Goal: Task Accomplishment & Management: Use online tool/utility

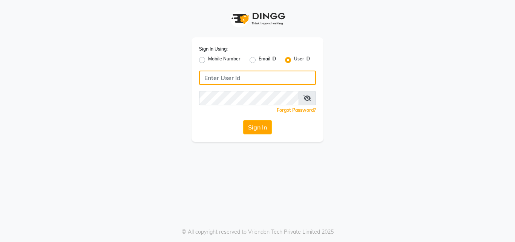
type input "8087909708"
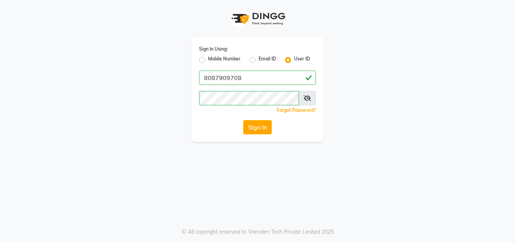
click at [208, 58] on label "Mobile Number" at bounding box center [224, 59] width 32 height 9
click at [208, 58] on input "Mobile Number" at bounding box center [210, 57] width 5 height 5
radio input "true"
radio input "false"
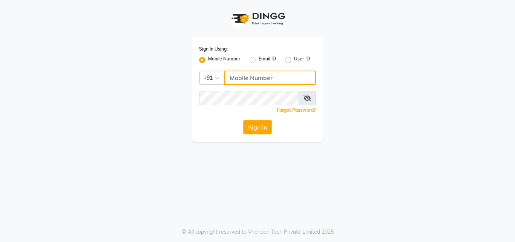
click at [245, 82] on input "Username" at bounding box center [270, 77] width 92 height 14
type input "8087909708"
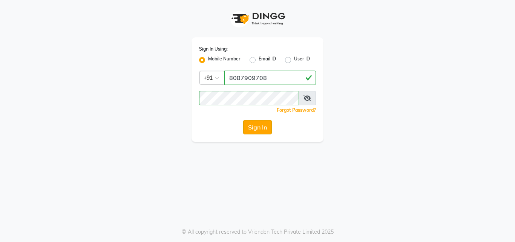
click at [267, 125] on button "Sign In" at bounding box center [257, 127] width 29 height 14
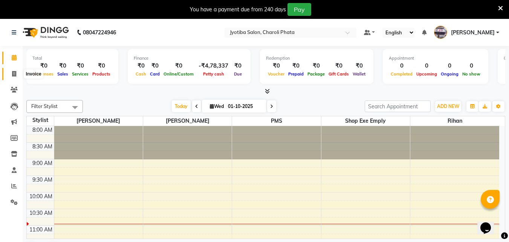
click at [11, 70] on span at bounding box center [14, 74] width 13 height 9
select select "service"
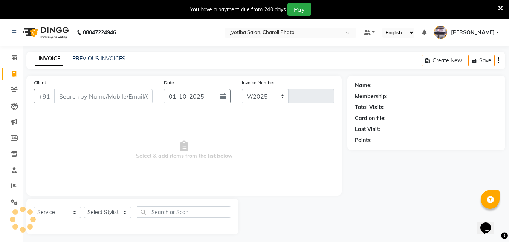
select select "5577"
type input "1070"
click at [71, 95] on input "Client" at bounding box center [103, 96] width 98 height 14
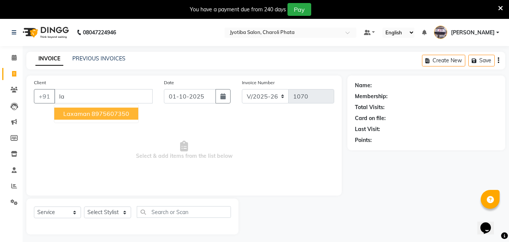
type input "l"
click at [92, 110] on ngb-highlight "89756 07350" at bounding box center [111, 114] width 39 height 8
type input "8975607350"
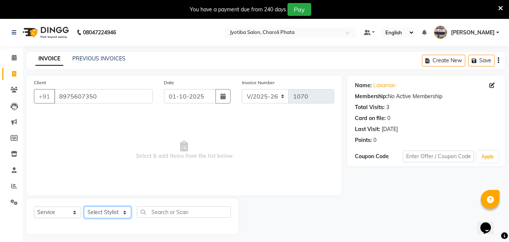
click at [110, 216] on select "Select Stylist [PERSON_NAME] PMS [PERSON_NAME] shop exe emply" at bounding box center [107, 212] width 47 height 12
select select "51258"
click at [84, 206] on select "Select Stylist [PERSON_NAME] PMS [PERSON_NAME] shop exe emply" at bounding box center [107, 212] width 47 height 12
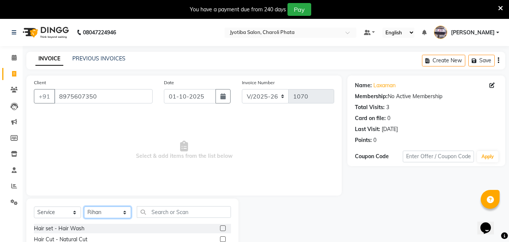
scroll to position [79, 0]
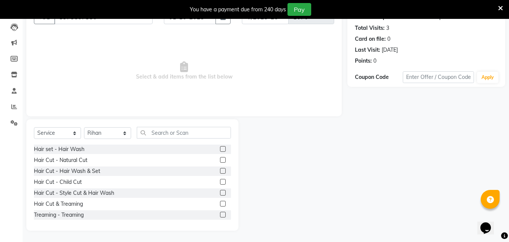
click at [220, 161] on label at bounding box center [223, 160] width 6 height 6
click at [220, 161] on input "checkbox" at bounding box center [222, 159] width 5 height 5
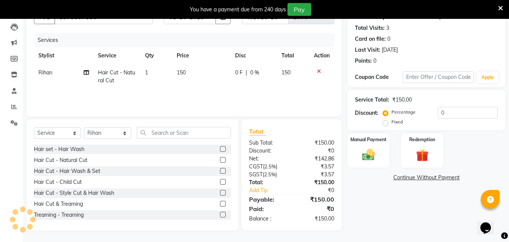
checkbox input "false"
click at [220, 168] on label at bounding box center [223, 171] width 6 height 6
click at [220, 168] on input "checkbox" at bounding box center [222, 170] width 5 height 5
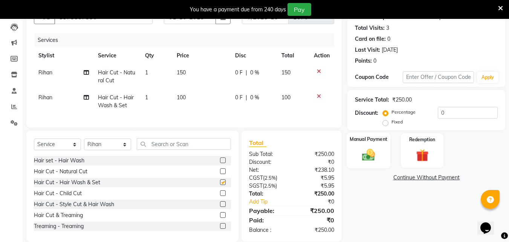
checkbox input "false"
click at [378, 151] on img at bounding box center [368, 154] width 21 height 15
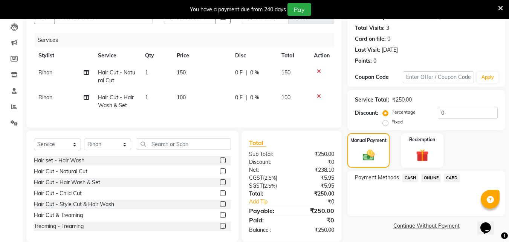
click at [433, 175] on span "ONLINE" at bounding box center [431, 177] width 20 height 9
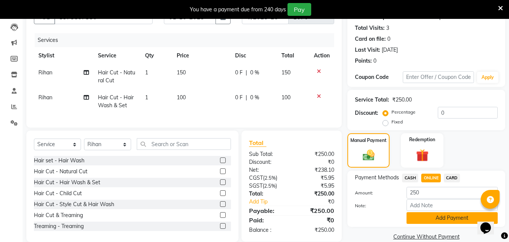
click at [434, 219] on button "Add Payment" at bounding box center [452, 218] width 91 height 12
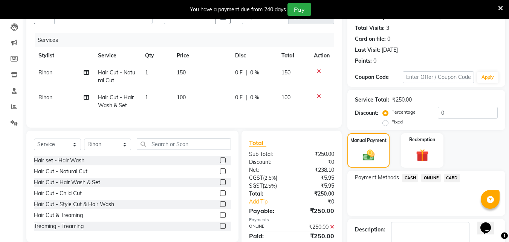
scroll to position [122, 0]
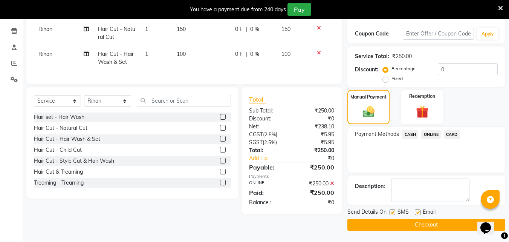
click at [419, 225] on button "Checkout" at bounding box center [426, 225] width 158 height 12
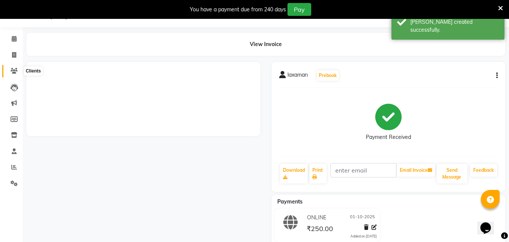
click at [9, 67] on span at bounding box center [14, 71] width 13 height 9
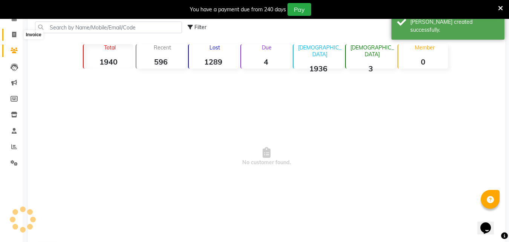
click at [11, 35] on span at bounding box center [14, 35] width 13 height 9
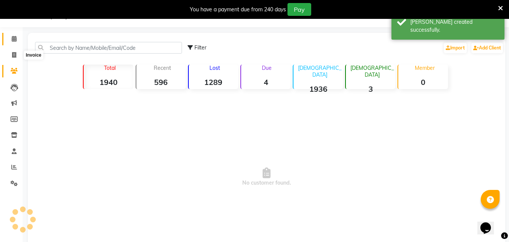
select select "5577"
select select "service"
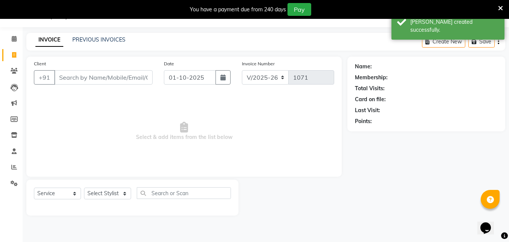
click at [81, 81] on input "Client" at bounding box center [103, 77] width 98 height 14
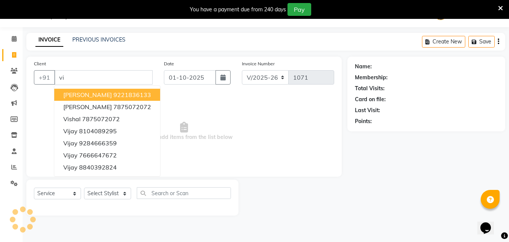
type input "v"
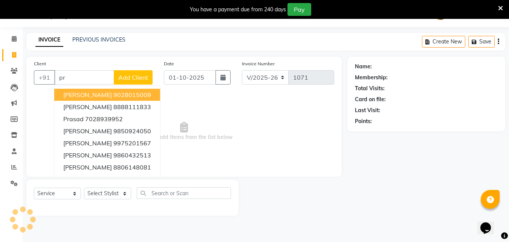
type input "p"
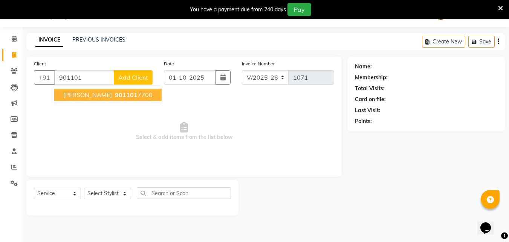
click at [88, 95] on span "[PERSON_NAME]" at bounding box center [87, 95] width 49 height 8
type input "9011017700"
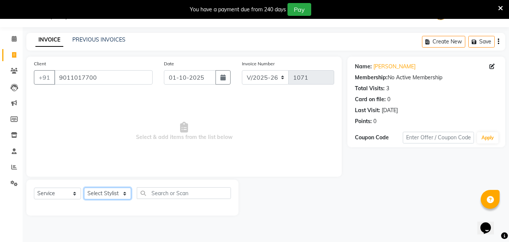
click at [107, 199] on select "Select Stylist [PERSON_NAME] PMS [PERSON_NAME] shop exe emply" at bounding box center [107, 193] width 47 height 12
select select "38050"
click at [84, 187] on select "Select Stylist [PERSON_NAME] PMS [PERSON_NAME] shop exe emply" at bounding box center [107, 193] width 47 height 12
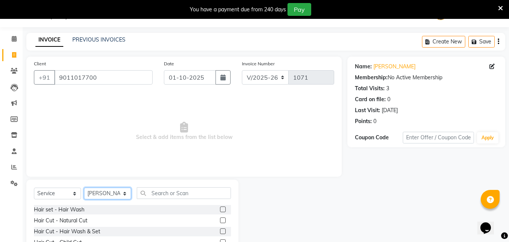
scroll to position [77, 0]
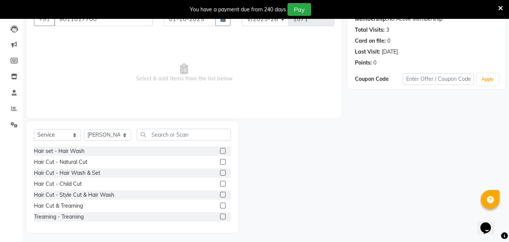
click at [220, 171] on label at bounding box center [223, 173] width 6 height 6
click at [220, 171] on input "checkbox" at bounding box center [222, 172] width 5 height 5
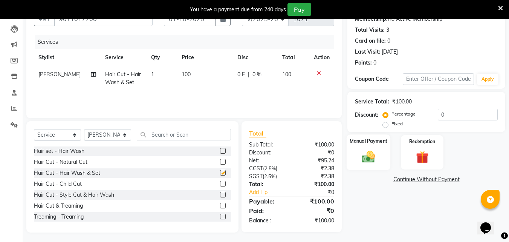
checkbox input "false"
click at [369, 157] on img at bounding box center [368, 156] width 21 height 15
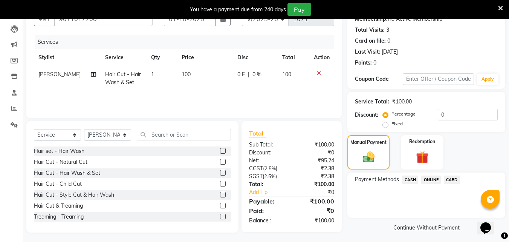
click at [425, 180] on span "ONLINE" at bounding box center [431, 179] width 20 height 9
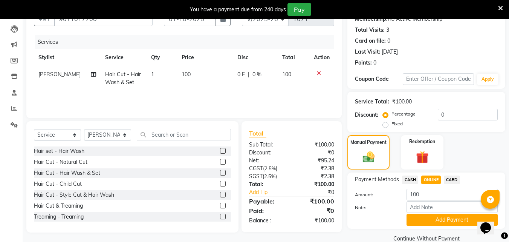
click at [456, 217] on button "Add Payment" at bounding box center [452, 220] width 91 height 12
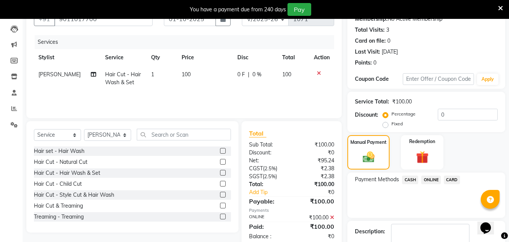
scroll to position [122, 0]
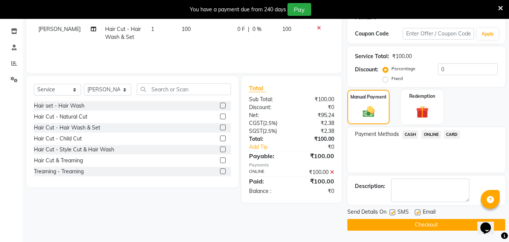
click at [402, 232] on main "INVOICE PREVIOUS INVOICES Create New Save Client [PHONE_NUMBER] Date [DATE] Inv…" at bounding box center [266, 85] width 486 height 312
drag, startPoint x: 386, startPoint y: 220, endPoint x: 356, endPoint y: 222, distance: 30.6
click at [386, 221] on button "Checkout" at bounding box center [426, 225] width 158 height 12
